Goal: Complete application form

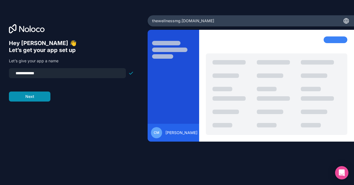
click at [31, 99] on button "Next" at bounding box center [30, 97] width 42 height 10
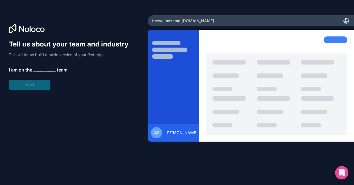
click at [44, 72] on span "__________" at bounding box center [44, 70] width 22 height 7
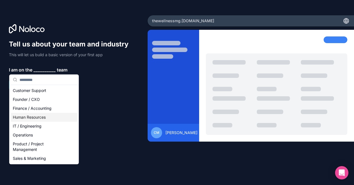
click at [42, 115] on div "Human Resources" at bounding box center [44, 117] width 67 height 9
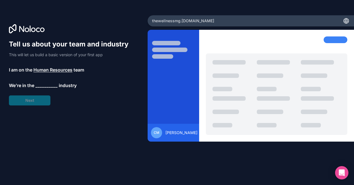
click at [47, 86] on span "__________" at bounding box center [46, 85] width 22 height 7
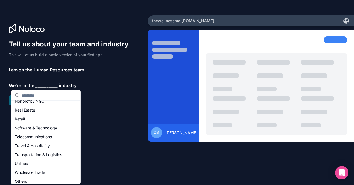
scroll to position [115, 0]
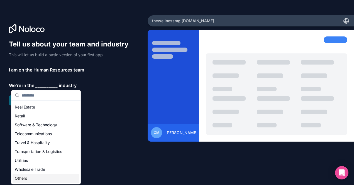
click at [24, 178] on div "Others" at bounding box center [46, 178] width 67 height 9
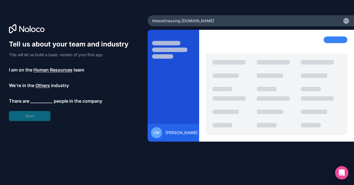
click at [38, 101] on span "__________" at bounding box center [41, 101] width 22 height 7
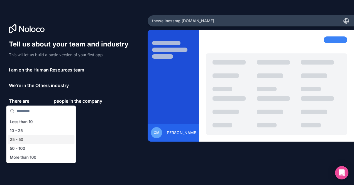
click at [30, 138] on div "25 - 50" at bounding box center [41, 139] width 67 height 9
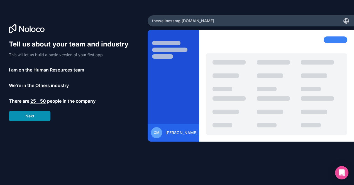
click at [33, 115] on button "Next" at bounding box center [30, 116] width 42 height 10
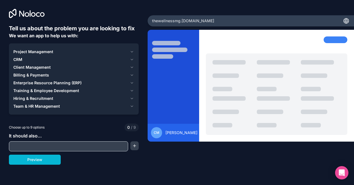
click at [97, 147] on input "text" at bounding box center [68, 147] width 116 height 8
click at [136, 149] on button "button" at bounding box center [134, 146] width 8 height 9
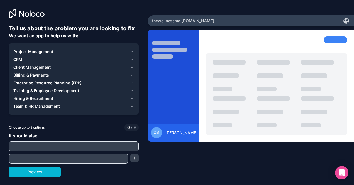
click at [123, 149] on input "text" at bounding box center [73, 147] width 127 height 8
click at [129, 52] on button "Project Management" at bounding box center [73, 52] width 121 height 8
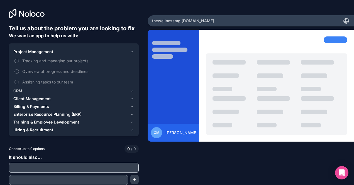
click at [18, 61] on button "Tracking and managing our projects" at bounding box center [16, 61] width 4 height 4
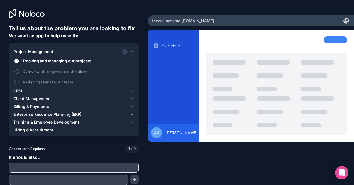
click at [130, 90] on icon "button" at bounding box center [132, 91] width 4 height 4
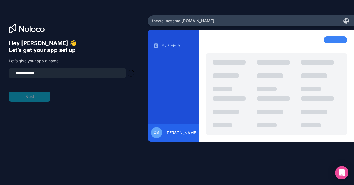
type input "**********"
click at [39, 99] on button "Next" at bounding box center [30, 97] width 42 height 10
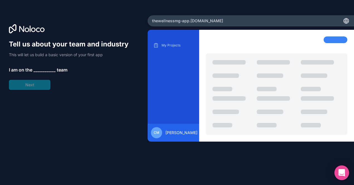
click at [339, 172] on icon "Open Intercom Messenger" at bounding box center [341, 172] width 7 height 7
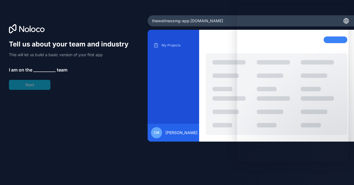
click at [118, 118] on div "Tell us about your team and industry This will let us build a basic version of …" at bounding box center [74, 100] width 130 height 121
click at [45, 90] on div "Tell us about your team and industry This will let us build a basic version of …" at bounding box center [71, 65] width 125 height 50
click at [187, 22] on span "thewellnessmg-app .[DOMAIN_NAME]" at bounding box center [187, 21] width 71 height 6
click at [173, 54] on div "My Projects" at bounding box center [173, 80] width 43 height 79
click at [34, 71] on span "__________" at bounding box center [44, 70] width 22 height 7
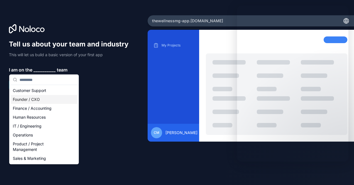
click at [86, 93] on div "Tell us about your team and industry This will let us build a basic version of …" at bounding box center [74, 100] width 130 height 121
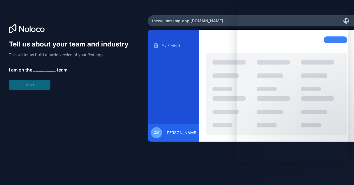
click at [21, 81] on div "Tell us about your team and industry This will let us build a basic version of …" at bounding box center [71, 65] width 125 height 50
click at [24, 92] on div "Tell us about your team and industry This will let us build a basic version of …" at bounding box center [74, 100] width 130 height 121
click at [37, 67] on span "__________" at bounding box center [44, 70] width 22 height 7
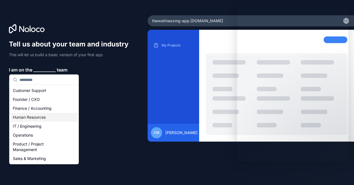
click at [35, 121] on div "Human Resources" at bounding box center [44, 117] width 67 height 9
